Goal: Information Seeking & Learning: Learn about a topic

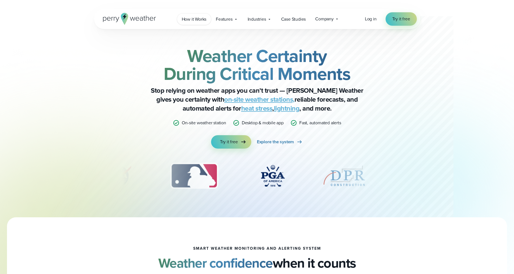
click at [193, 17] on span "How it Works" at bounding box center [194, 19] width 25 height 7
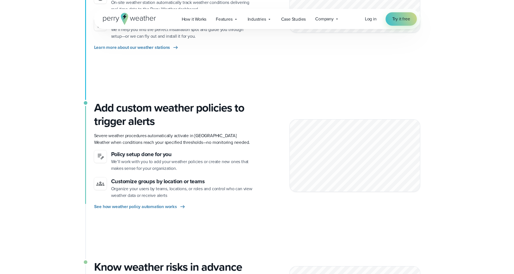
scroll to position [363, 0]
